Goal: Transaction & Acquisition: Purchase product/service

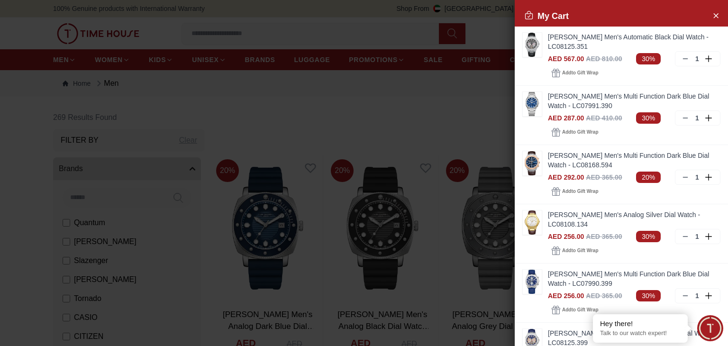
click at [481, 112] on div at bounding box center [364, 173] width 728 height 346
click at [711, 15] on icon "Close Account" at bounding box center [715, 15] width 8 height 12
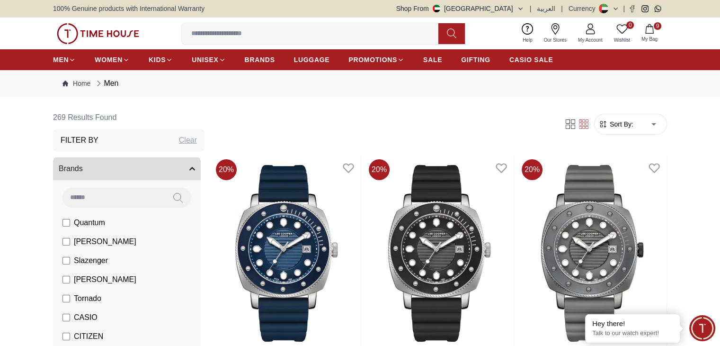
scroll to position [32, 0]
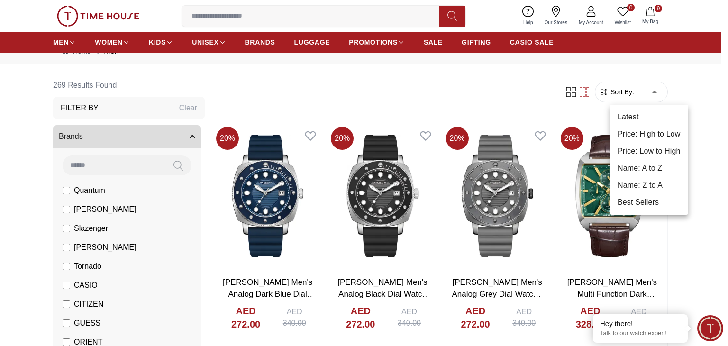
click at [629, 115] on li "Latest" at bounding box center [649, 116] width 78 height 17
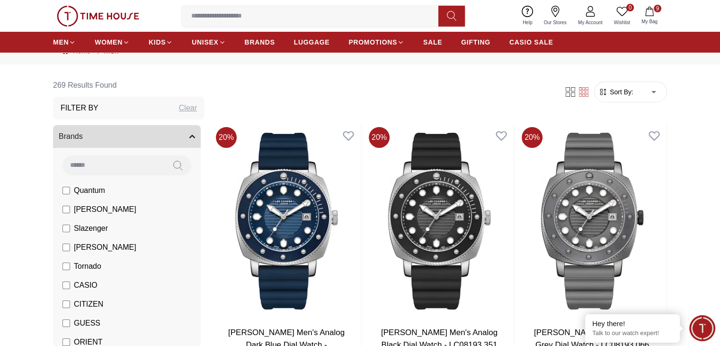
type input "*"
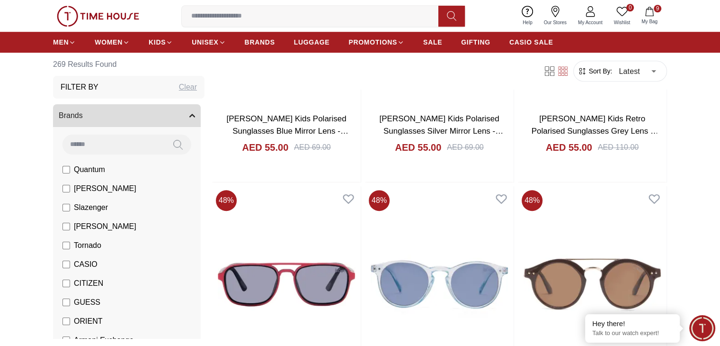
scroll to position [800, 0]
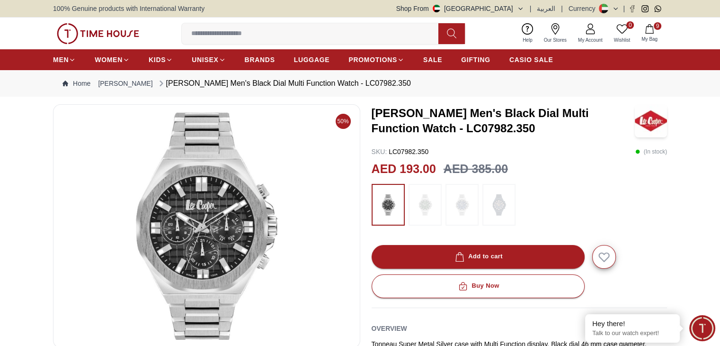
scroll to position [800, 0]
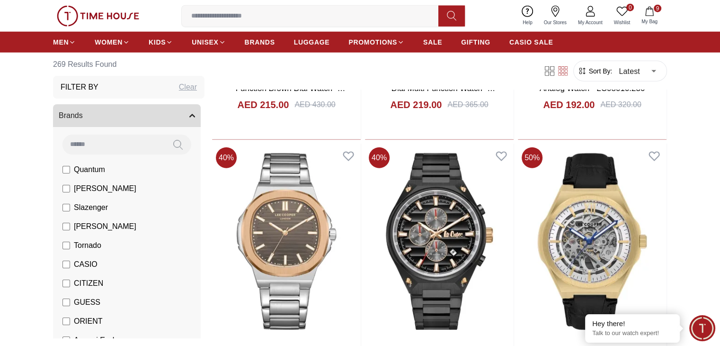
scroll to position [2506, 0]
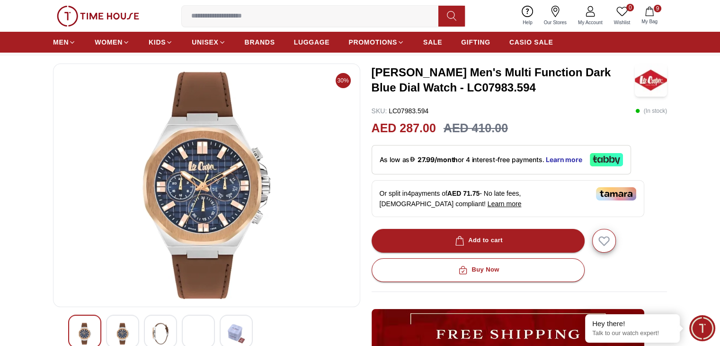
scroll to position [43, 0]
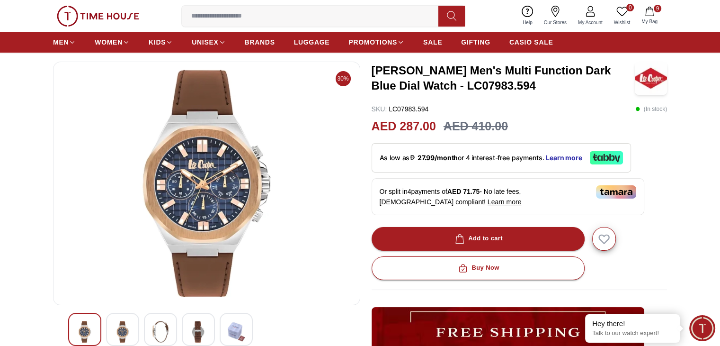
click at [136, 324] on div at bounding box center [122, 329] width 33 height 33
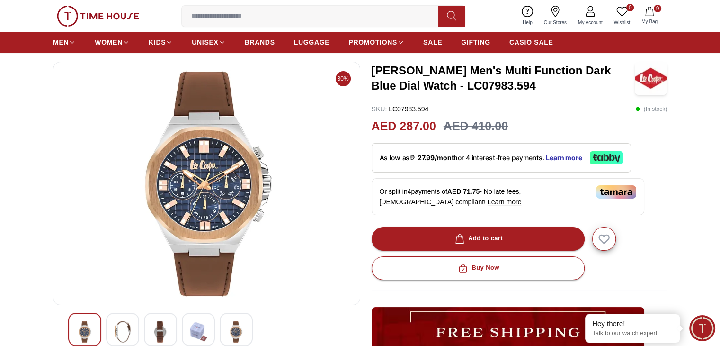
click at [127, 324] on img at bounding box center [122, 332] width 17 height 22
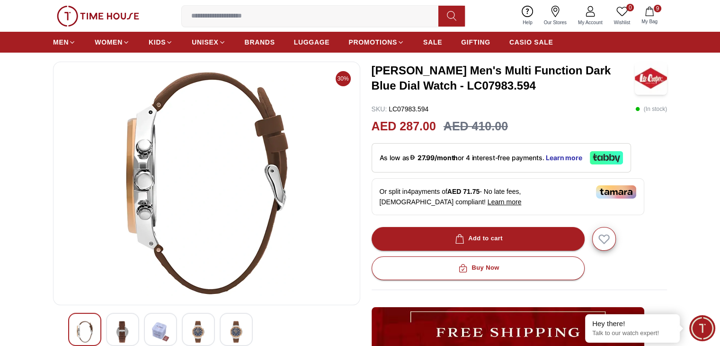
click at [123, 326] on img at bounding box center [122, 332] width 17 height 22
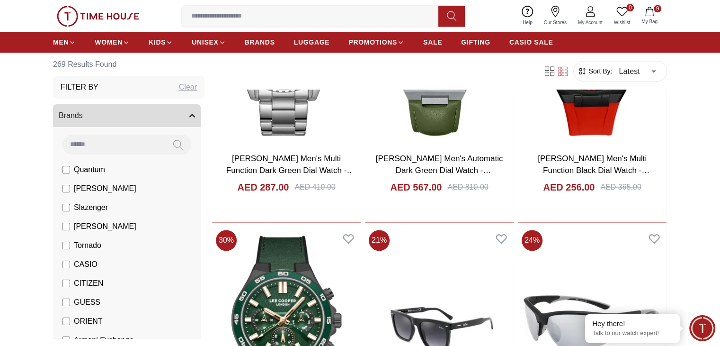
scroll to position [1308, 0]
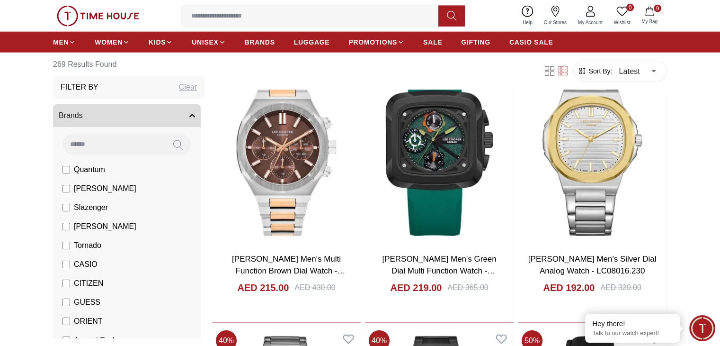
scroll to position [2329, 0]
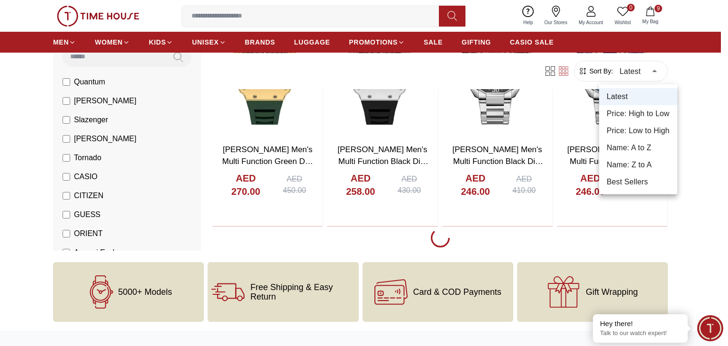
click at [642, 119] on li "Price: High to Low" at bounding box center [638, 113] width 78 height 17
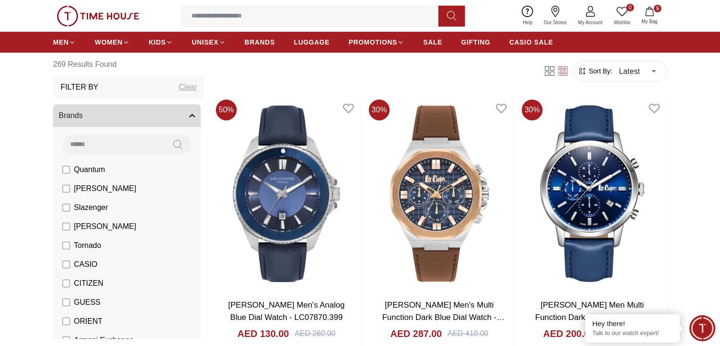
scroll to position [64, 0]
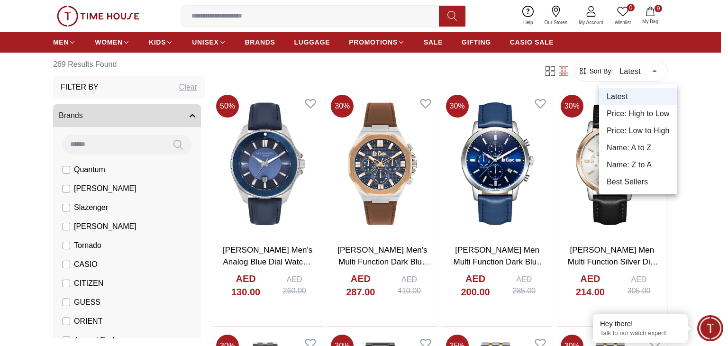
click at [649, 114] on li "Price: High to Low" at bounding box center [638, 113] width 78 height 17
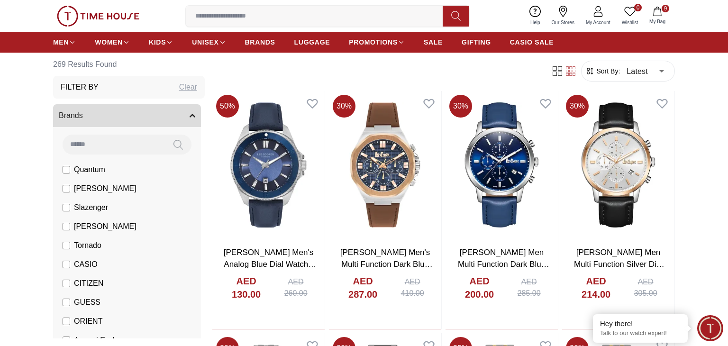
type input "*"
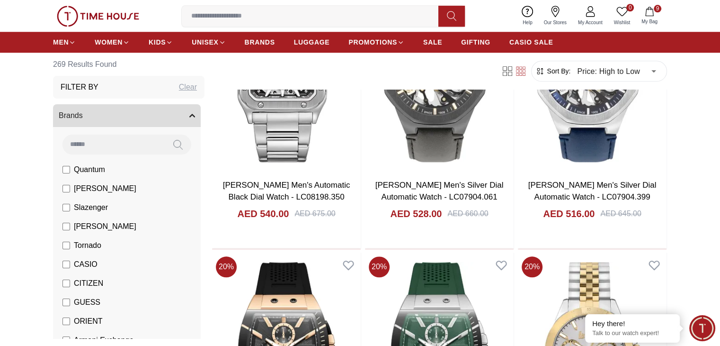
scroll to position [1011, 0]
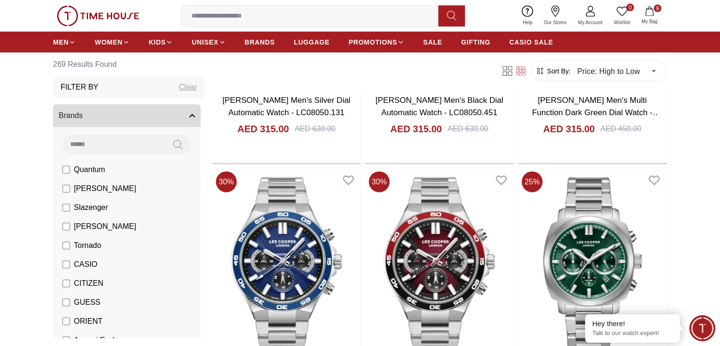
scroll to position [2209, 0]
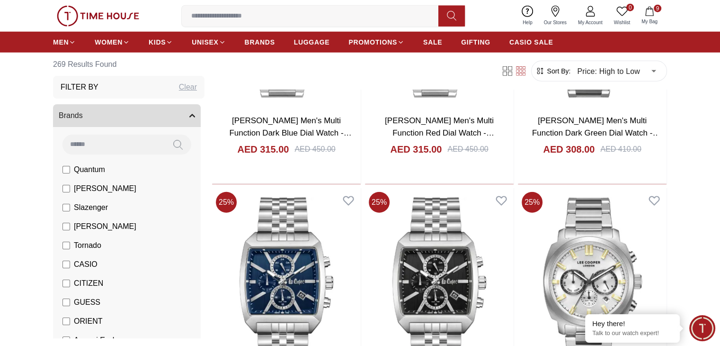
scroll to position [2457, 0]
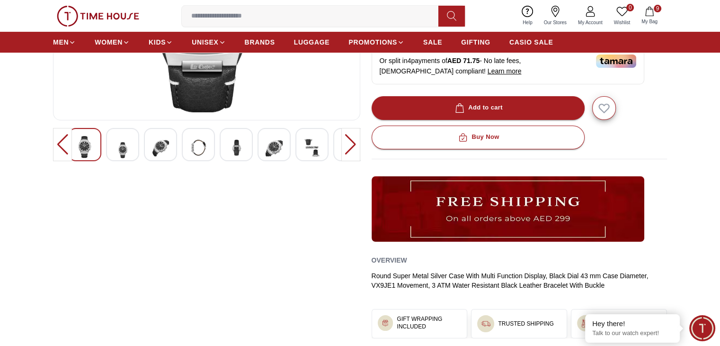
scroll to position [242, 0]
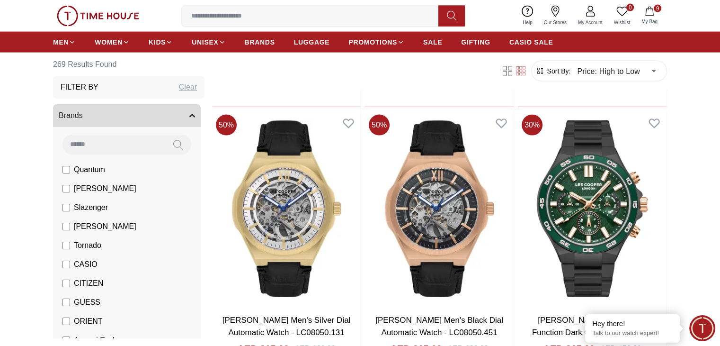
scroll to position [1982, 0]
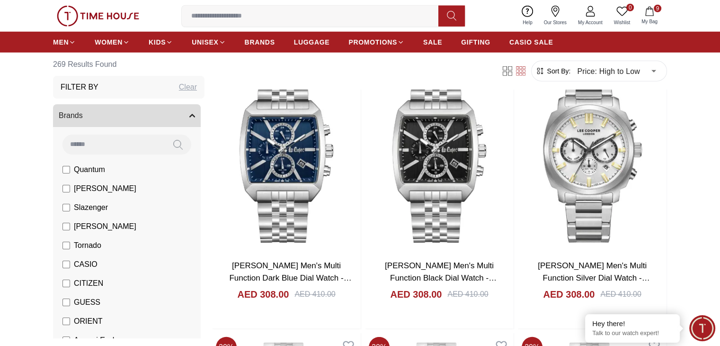
scroll to position [3787, 0]
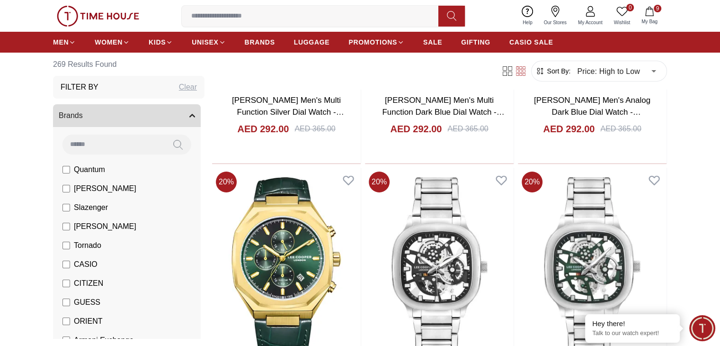
scroll to position [3583, 0]
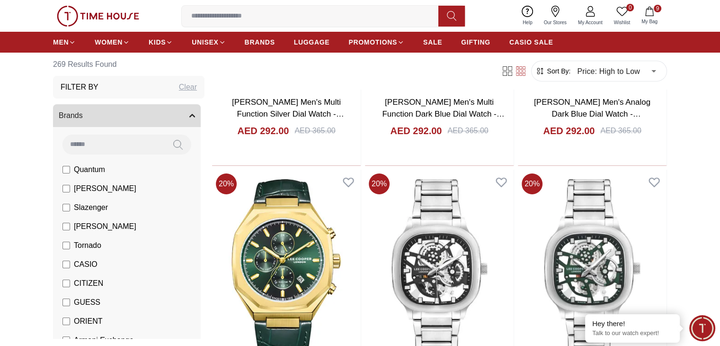
drag, startPoint x: 328, startPoint y: 223, endPoint x: 305, endPoint y: 225, distance: 22.9
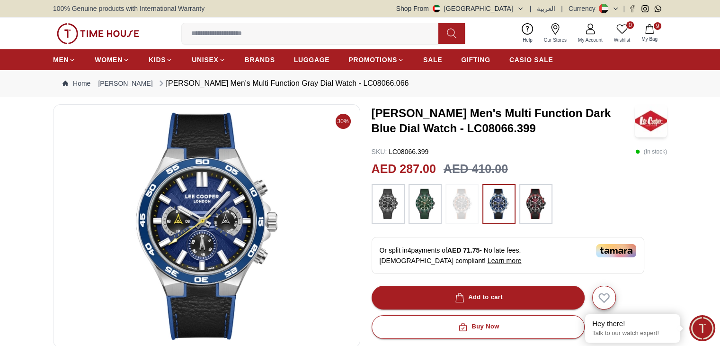
scroll to position [996, 0]
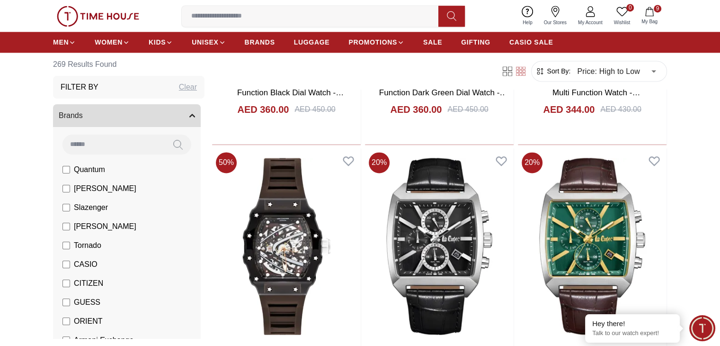
scroll to position [1348, 0]
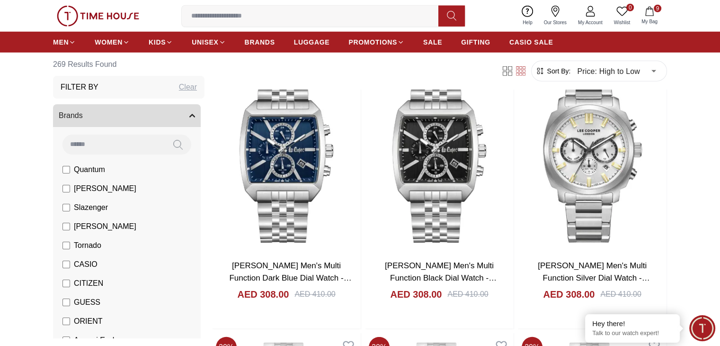
scroll to position [3787, 0]
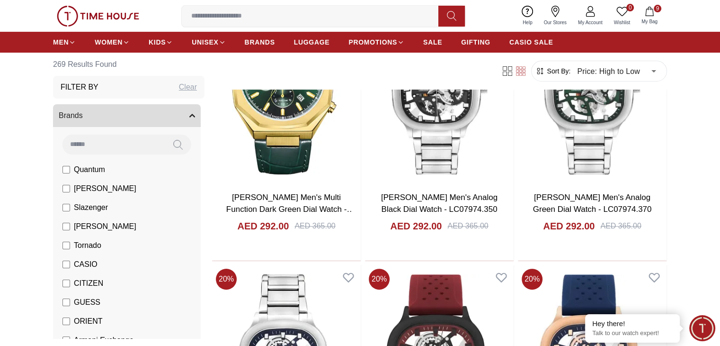
scroll to position [3763, 0]
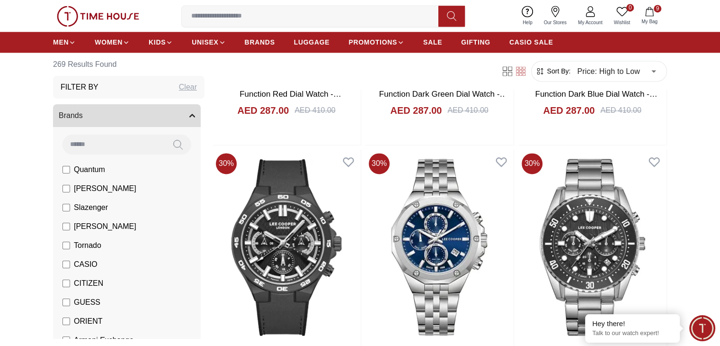
scroll to position [4949, 0]
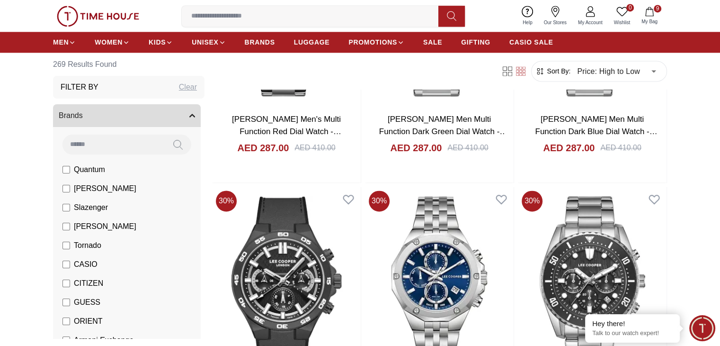
scroll to position [4950, 0]
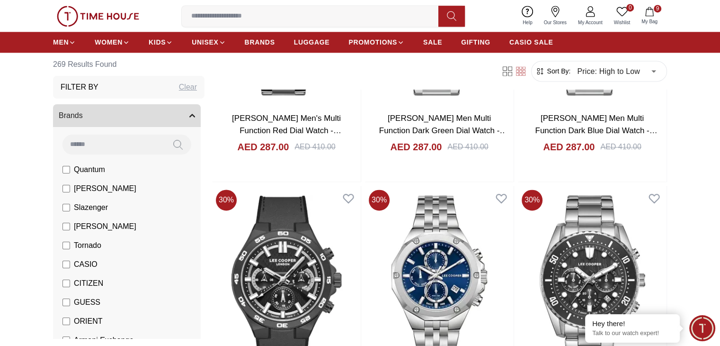
click at [71, 191] on label "[PERSON_NAME]" at bounding box center [100, 188] width 74 height 11
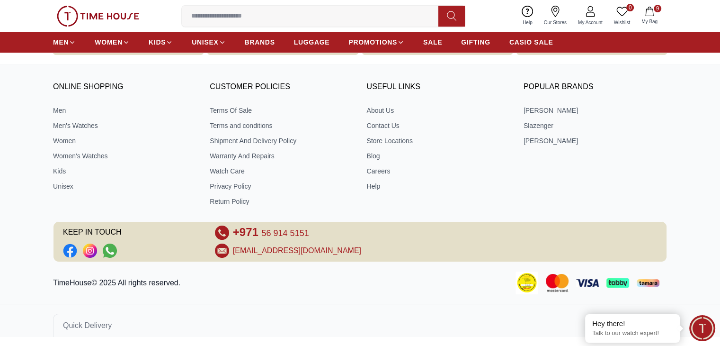
scroll to position [103, 0]
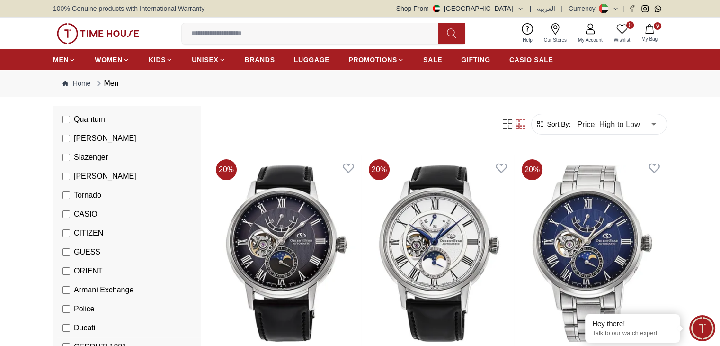
click at [72, 326] on label "Ducati" at bounding box center [79, 327] width 33 height 11
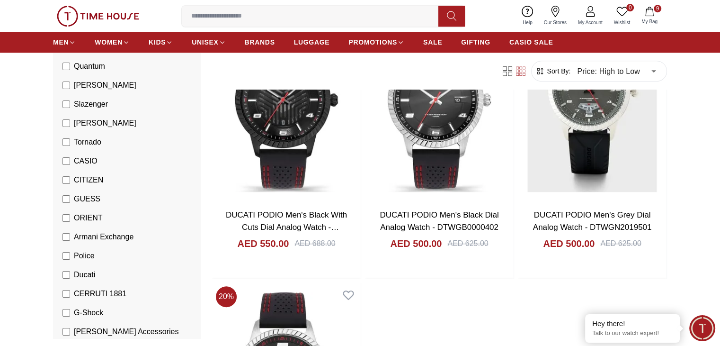
scroll to position [704, 0]
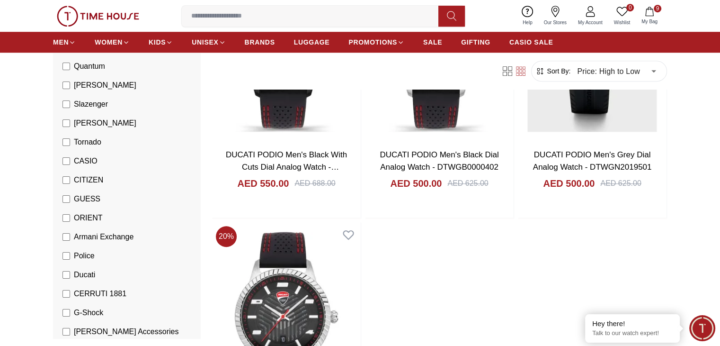
scroll to position [777, 0]
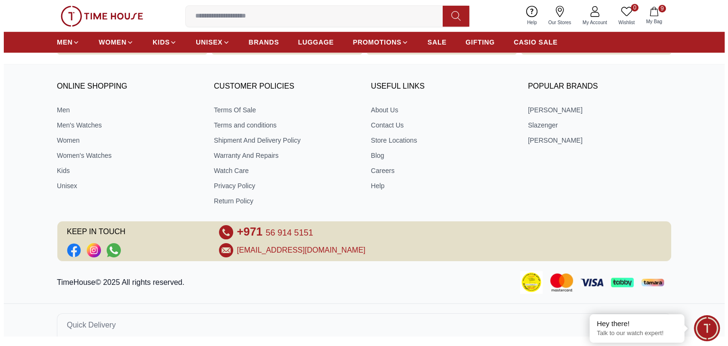
scroll to position [645, 0]
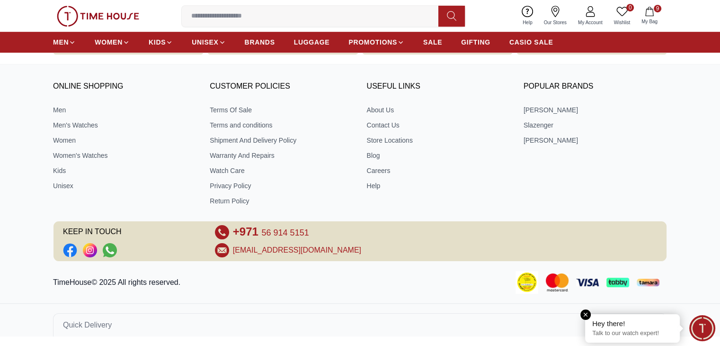
click at [620, 326] on div "Hey there!" at bounding box center [633, 323] width 81 height 9
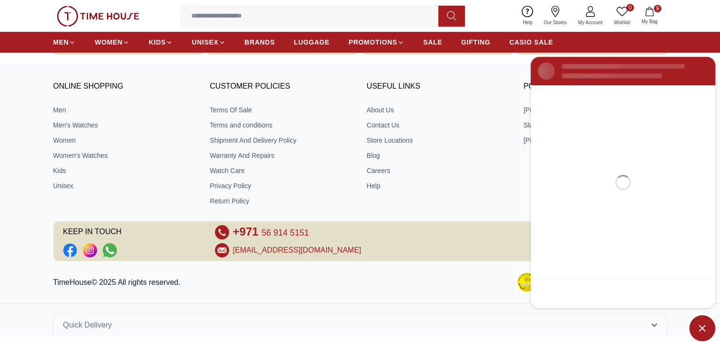
click at [466, 292] on div "TimeHouse© 2025 All rights reserved." at bounding box center [360, 282] width 720 height 23
click at [697, 7] on div "0 Wishlist 9 My Bag Help Our Stores My Account 0 Wishlist 9 My Bag" at bounding box center [360, 16] width 720 height 32
click at [510, 67] on div "ONLINE SHOPPING Men Men's Watches Women Women's Watches Kids Unisex CUSTOMER PO…" at bounding box center [360, 200] width 720 height 272
click at [644, 19] on span "My Bag" at bounding box center [650, 21] width 24 height 7
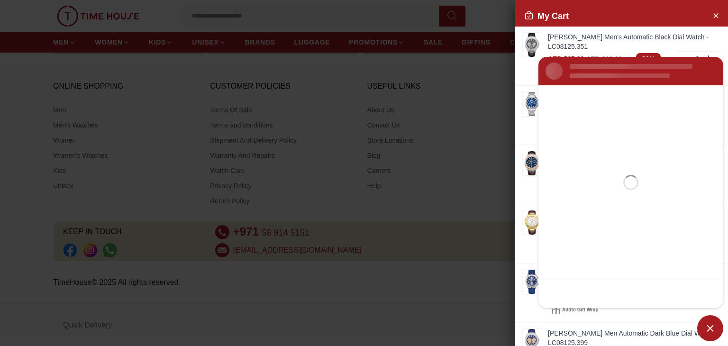
click at [709, 323] on span "Minimize live chat window" at bounding box center [710, 328] width 26 height 26
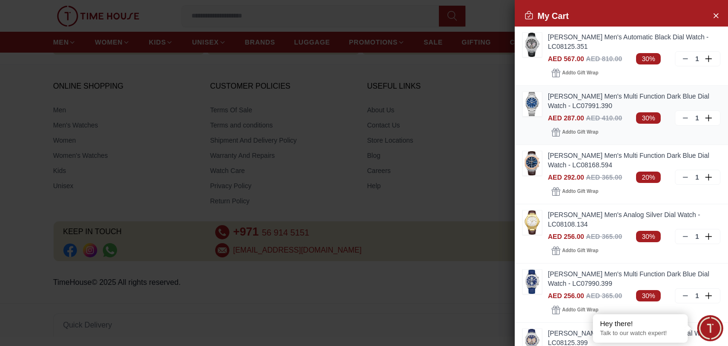
click at [591, 93] on link "[PERSON_NAME] Men's Multi Function Dark Blue Dial Watch - LC07991.390" at bounding box center [634, 100] width 172 height 19
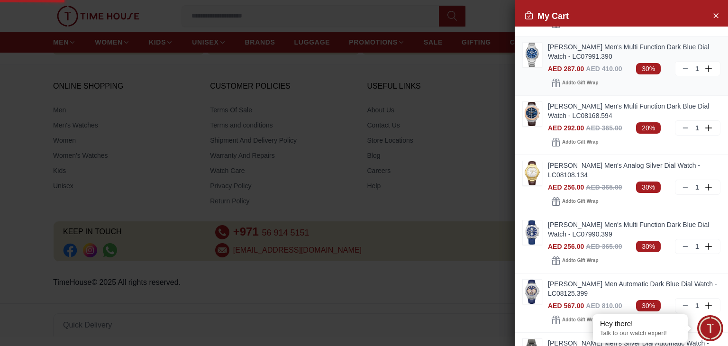
scroll to position [54, 0]
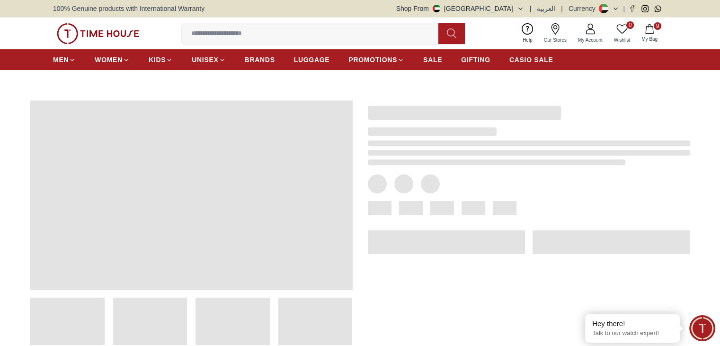
click at [656, 38] on span "My Bag" at bounding box center [650, 39] width 24 height 7
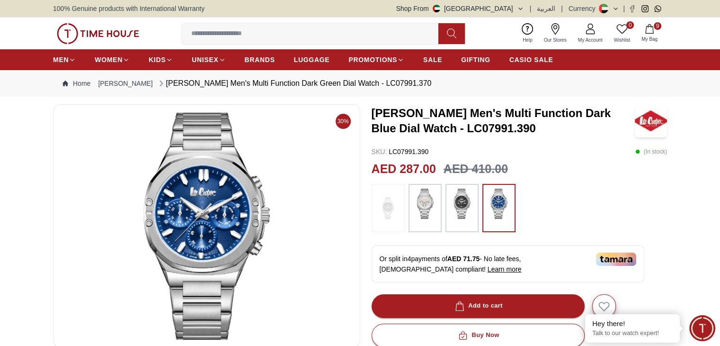
click at [656, 38] on span "My Bag" at bounding box center [650, 39] width 24 height 7
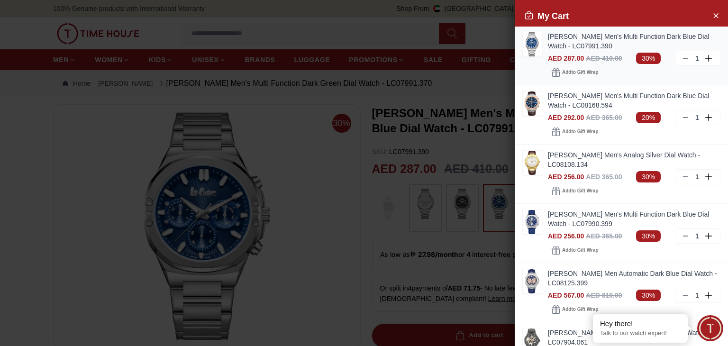
scroll to position [78, 0]
